Goal: Find specific page/section: Find specific page/section

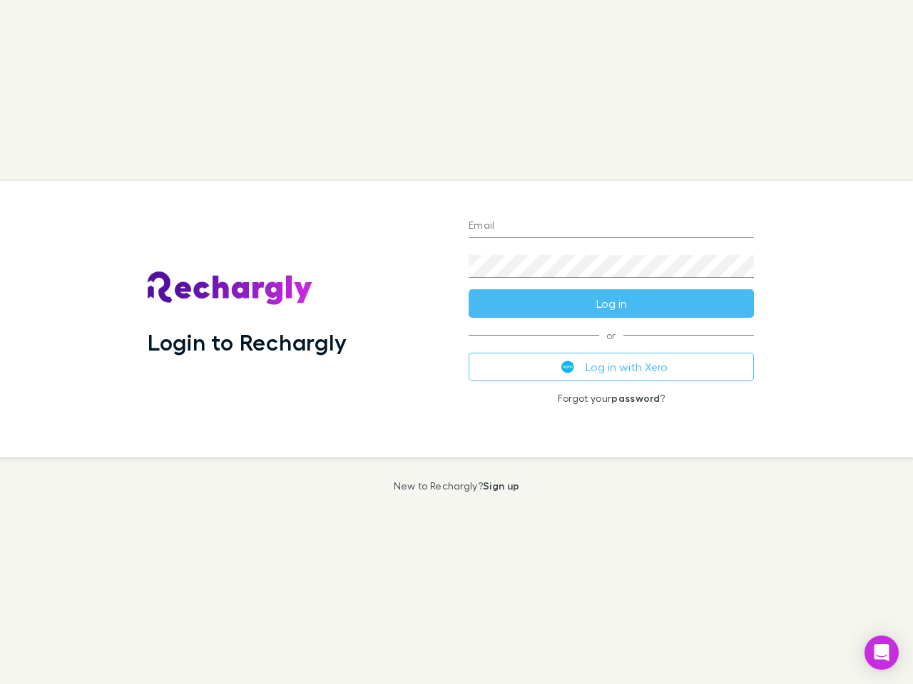
click at [456, 342] on div "Login to Rechargly" at bounding box center [296, 319] width 321 height 277
click at [611, 227] on input "Email" at bounding box center [610, 226] width 285 height 23
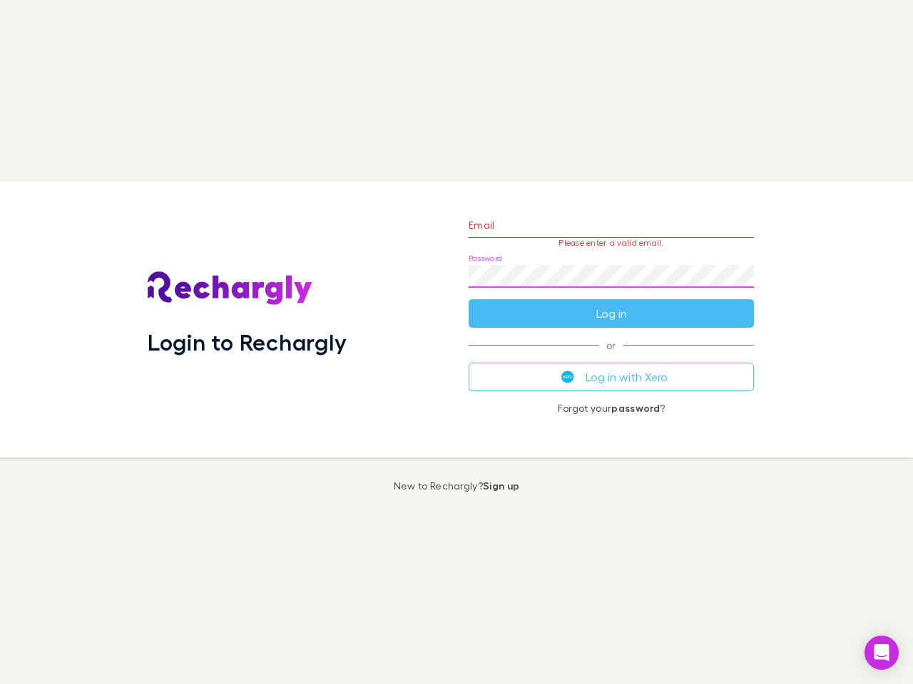
click at [611, 304] on form "Email Please enter a valid email. Password Log in" at bounding box center [610, 266] width 285 height 124
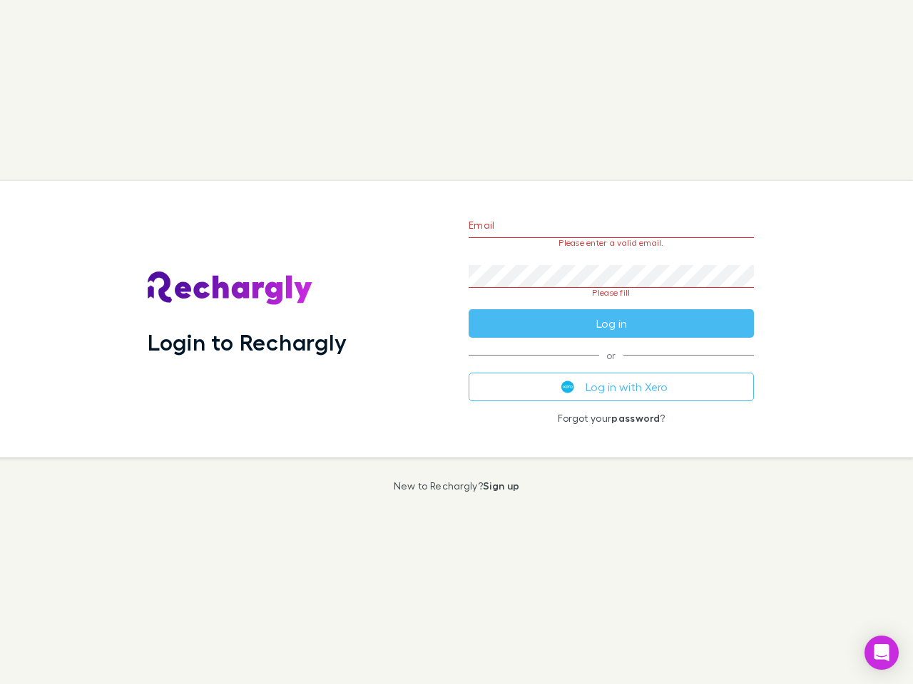
click at [611, 367] on div "Email Please enter a valid email. Password Please fill Log in or Log in with Xe…" at bounding box center [611, 319] width 308 height 277
click at [881, 653] on icon "Open Intercom Messenger" at bounding box center [881, 652] width 15 height 17
